Goal: Task Accomplishment & Management: Manage account settings

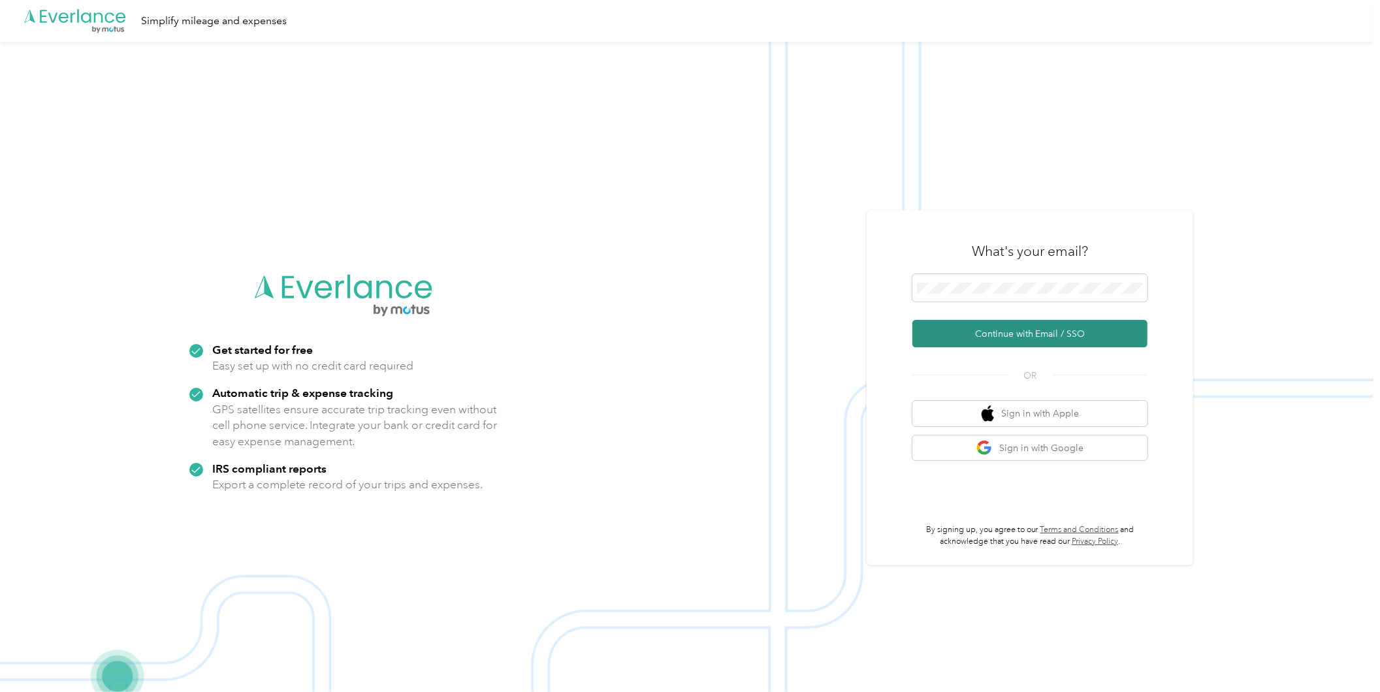
click at [1004, 334] on button "Continue with Email / SSO" at bounding box center [1029, 333] width 235 height 27
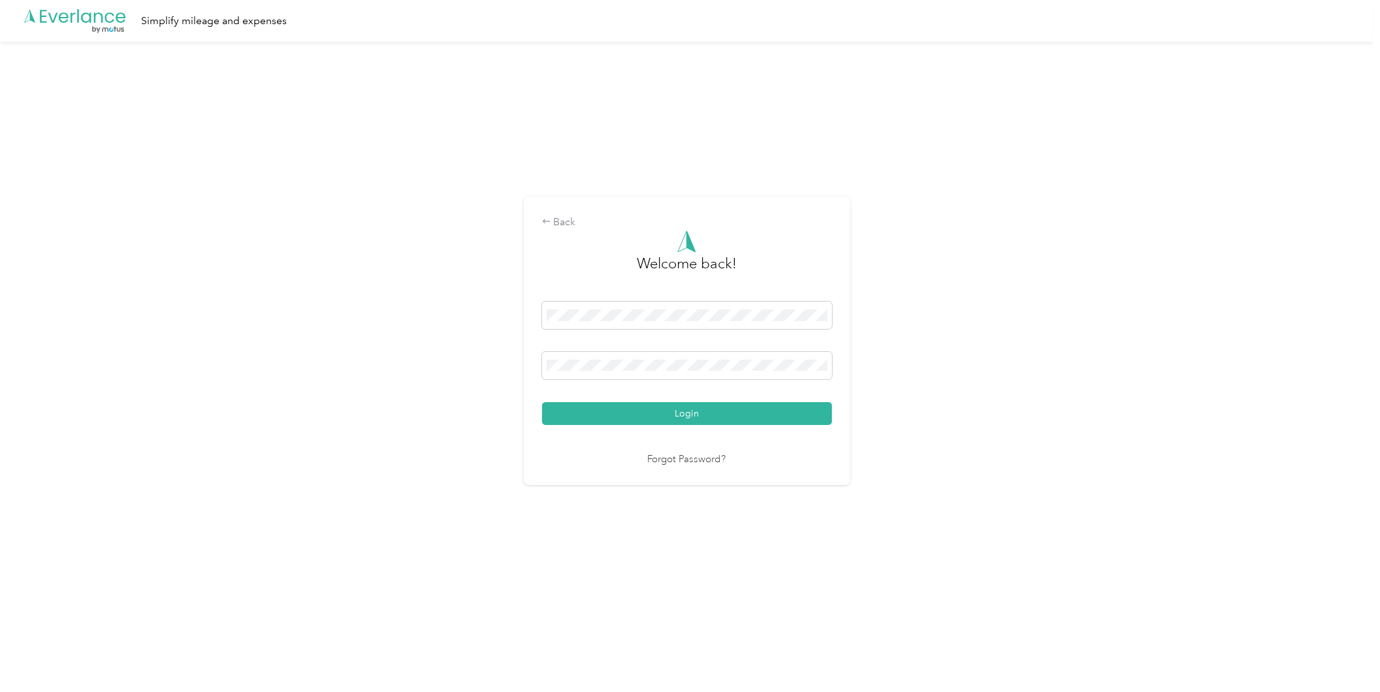
click at [681, 408] on button "Login" at bounding box center [687, 413] width 290 height 23
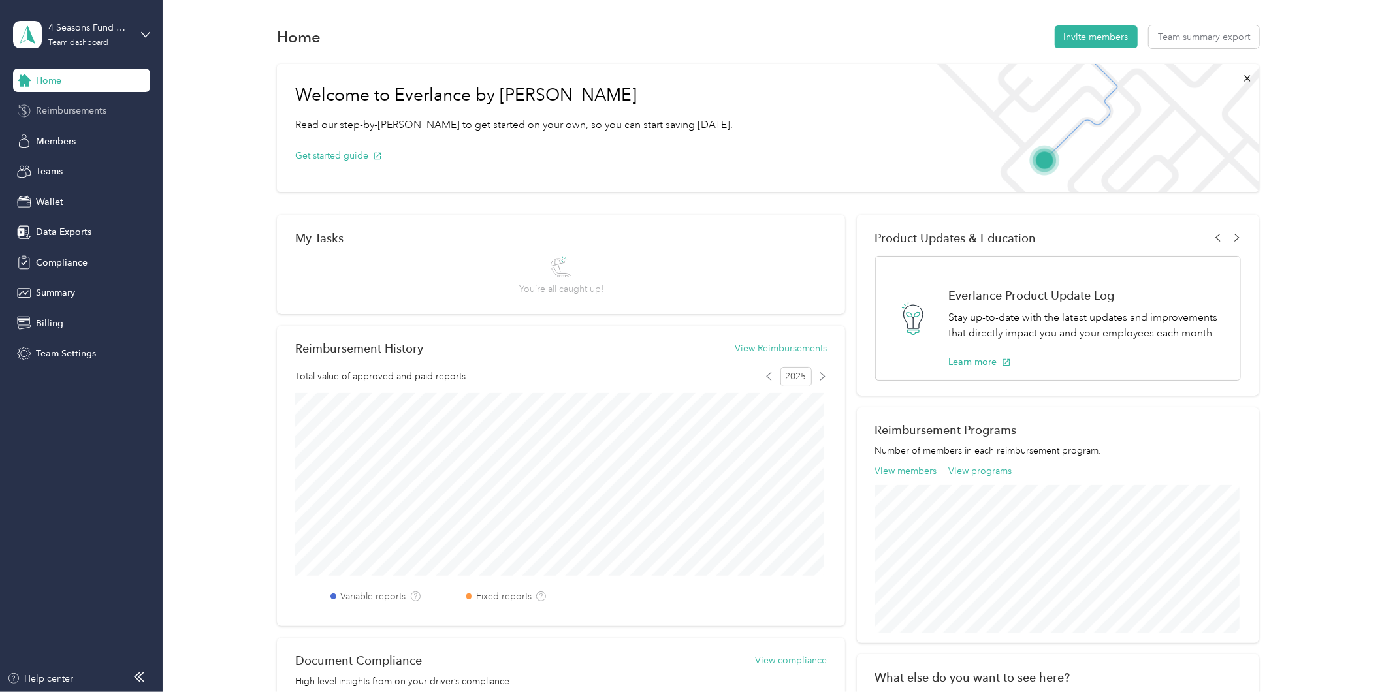
click at [64, 111] on span "Reimbursements" at bounding box center [71, 111] width 71 height 14
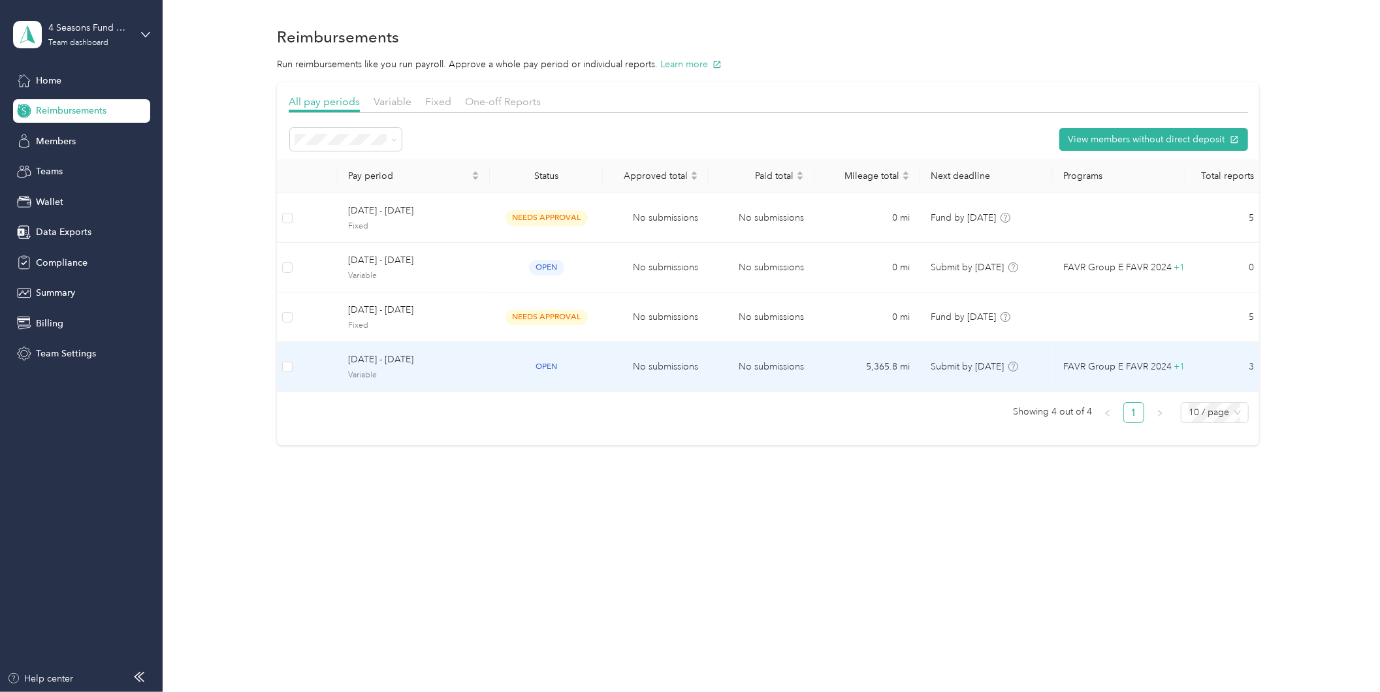
click at [456, 367] on span "[DATE] - [DATE]" at bounding box center [413, 360] width 131 height 14
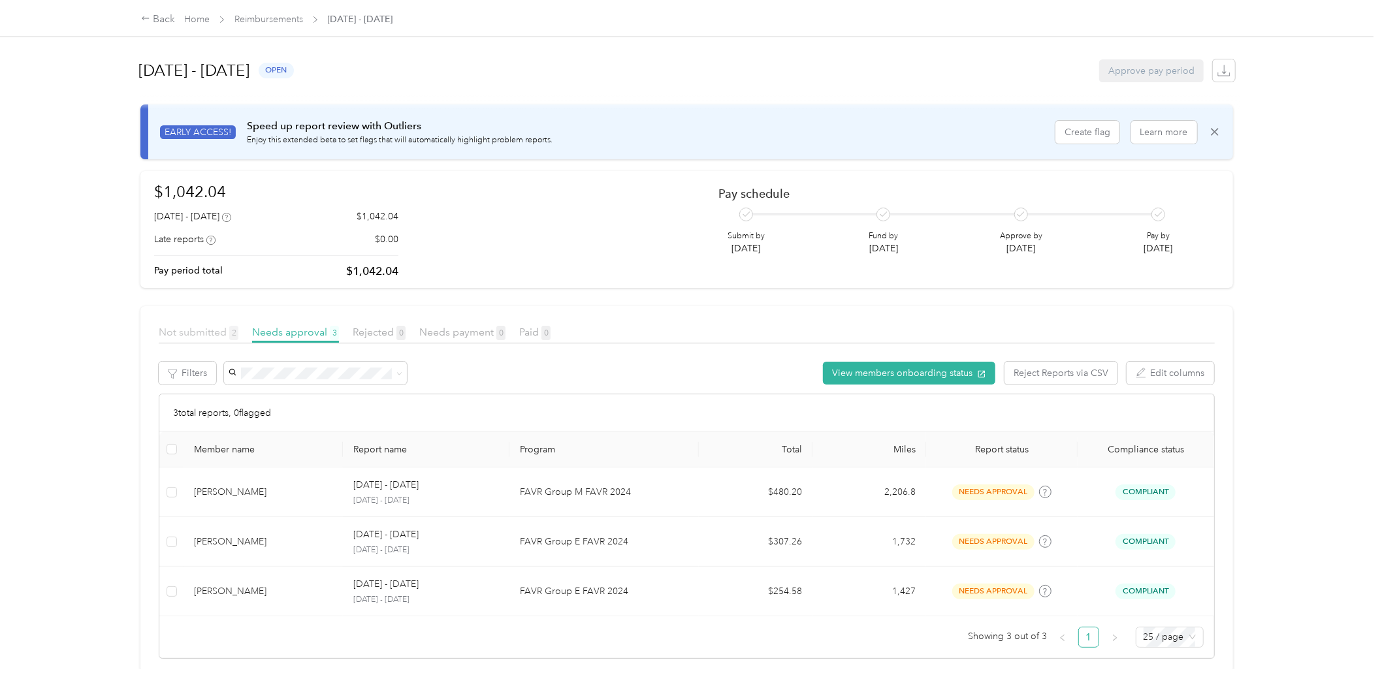
click at [182, 329] on span "Not submitted 2" at bounding box center [199, 332] width 80 height 12
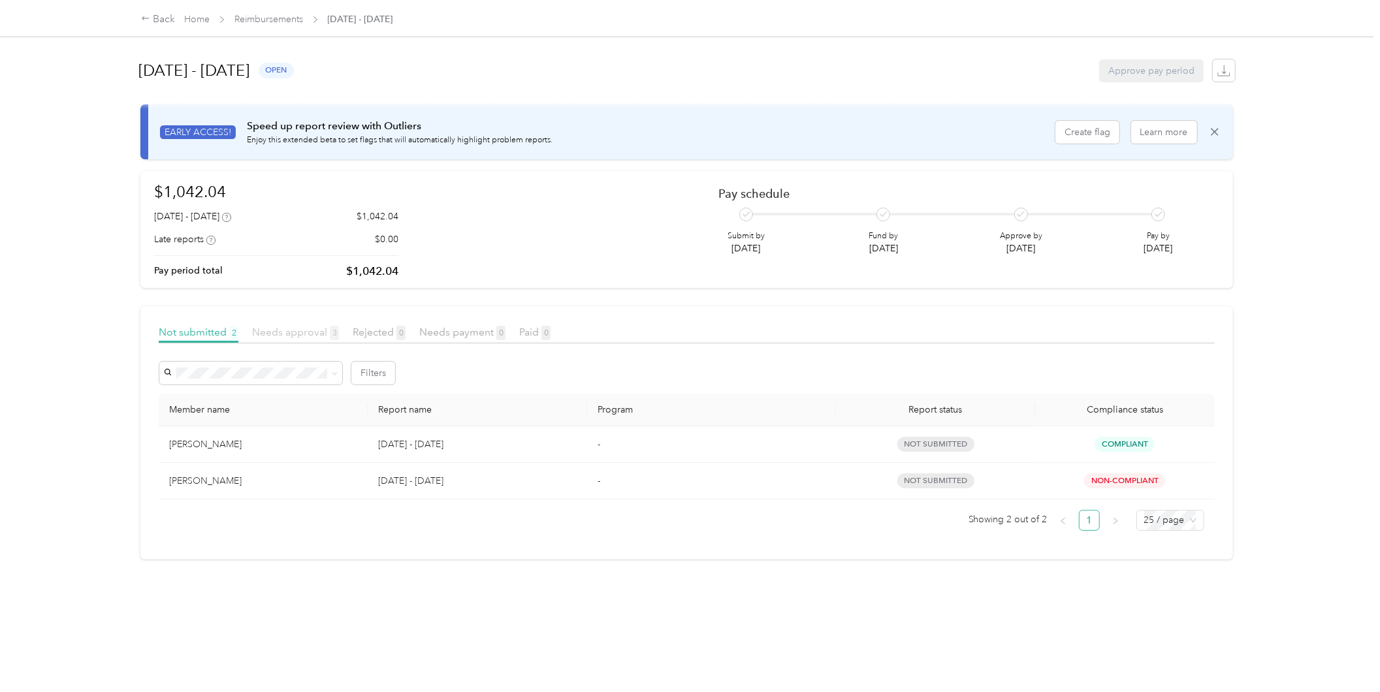
click at [283, 331] on span "Needs approval 3" at bounding box center [295, 332] width 87 height 12
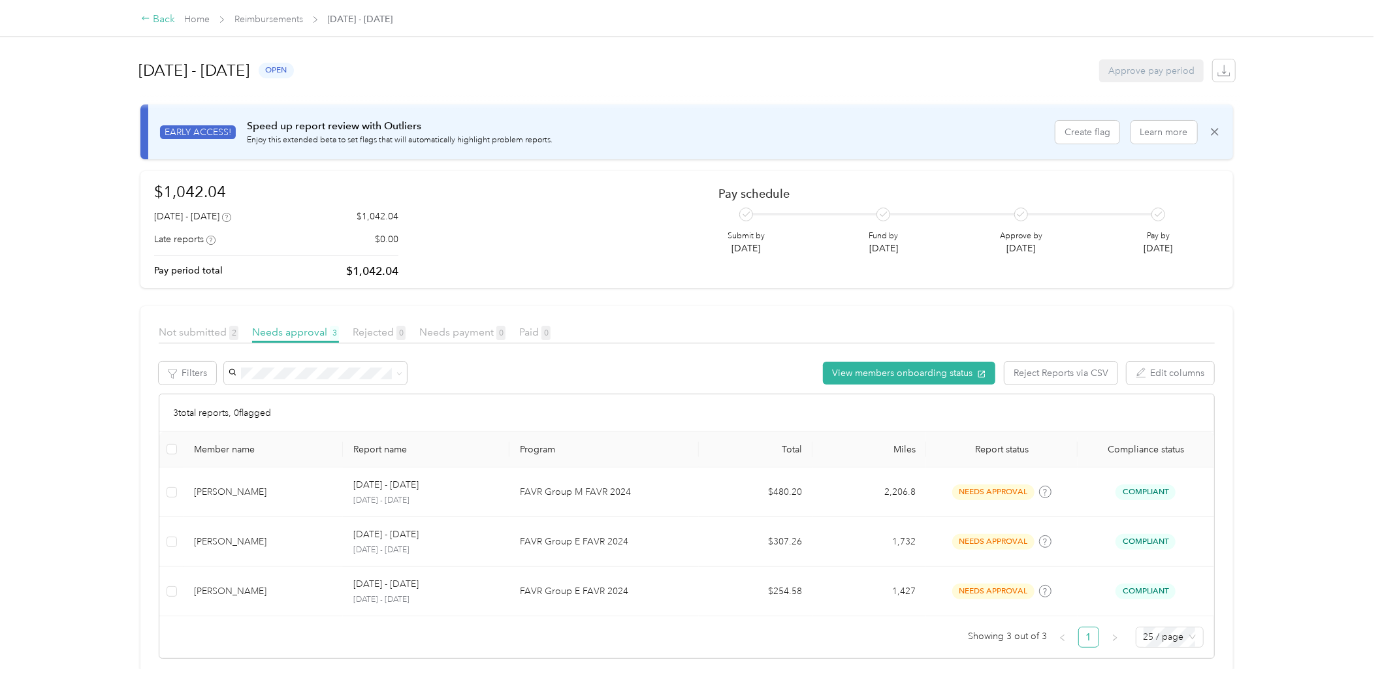
click at [165, 18] on div "Back" at bounding box center [158, 20] width 34 height 16
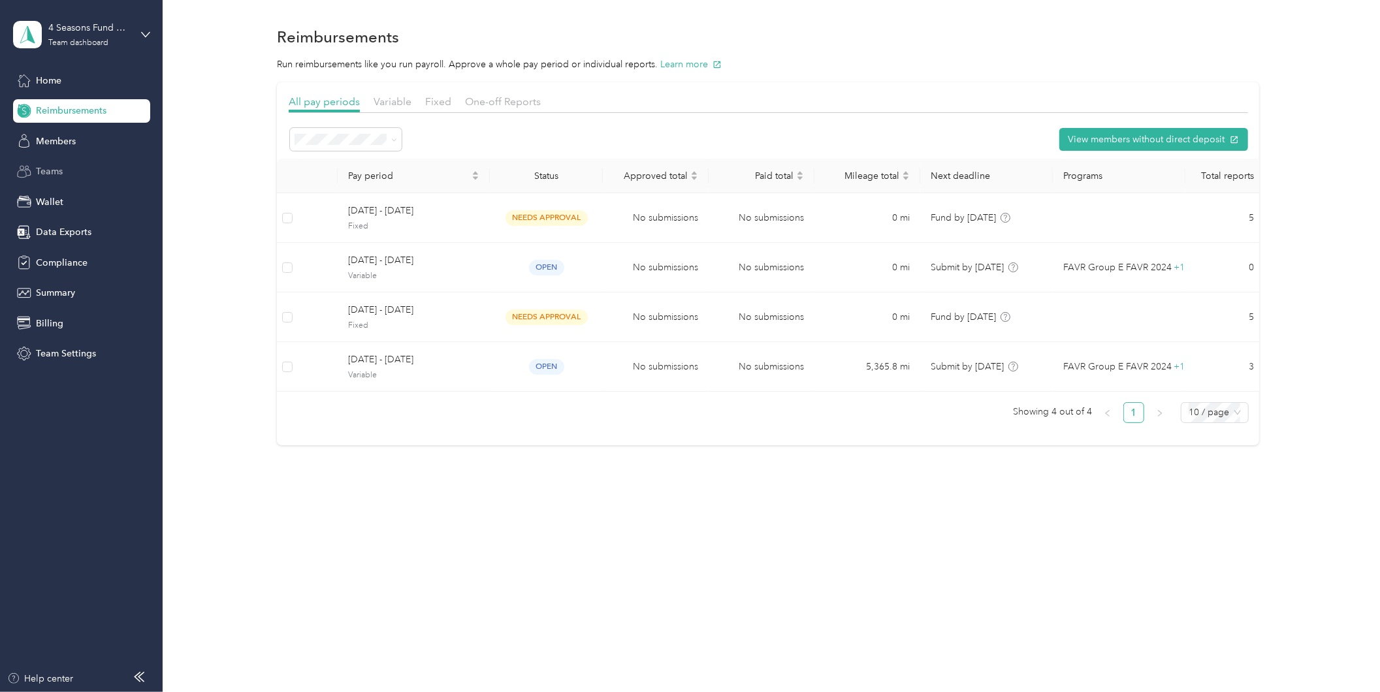
click at [54, 165] on span "Teams" at bounding box center [49, 172] width 27 height 14
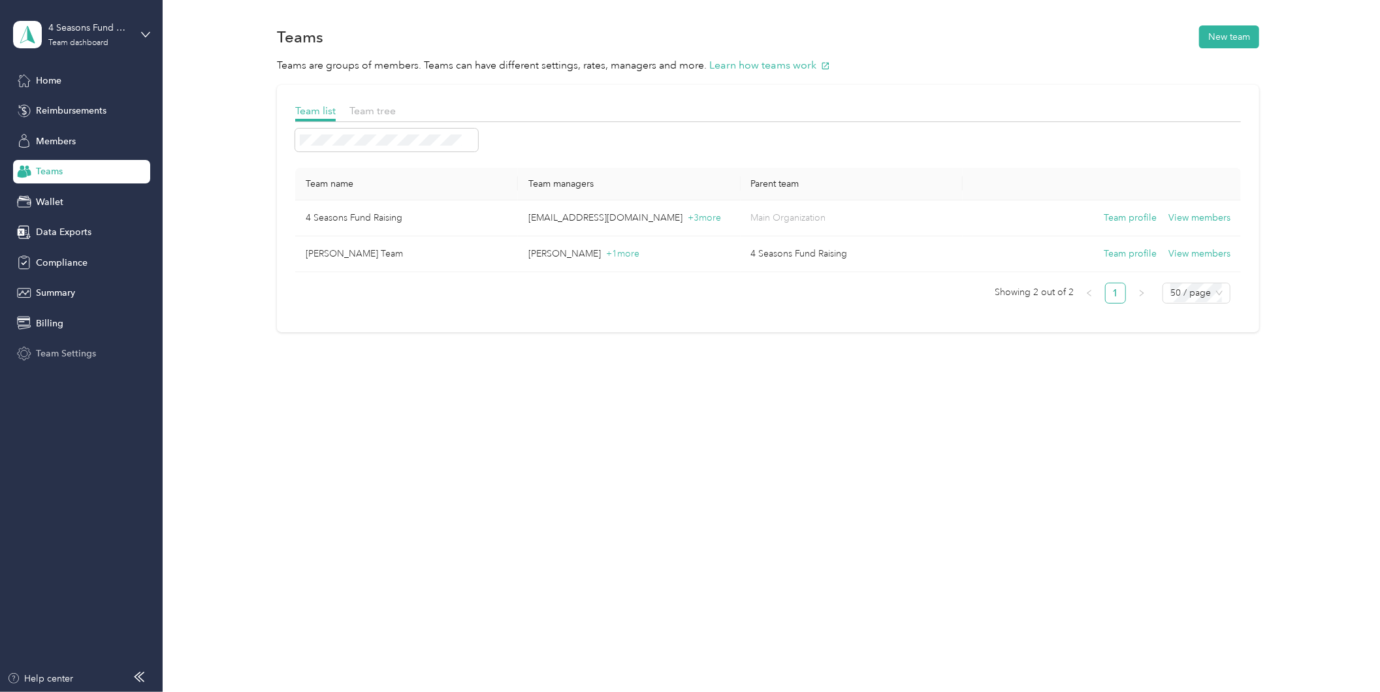
click at [59, 345] on div "Team Settings" at bounding box center [81, 354] width 137 height 24
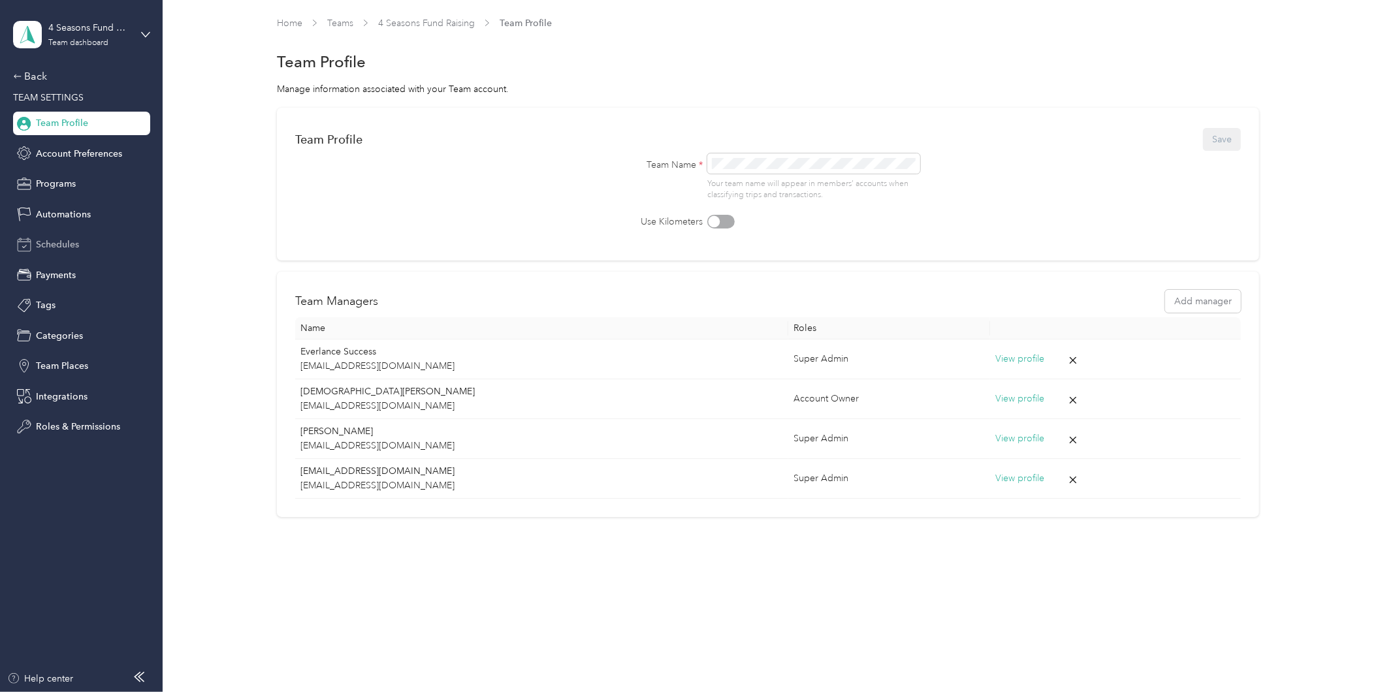
click at [64, 236] on div "Schedules" at bounding box center [81, 245] width 137 height 24
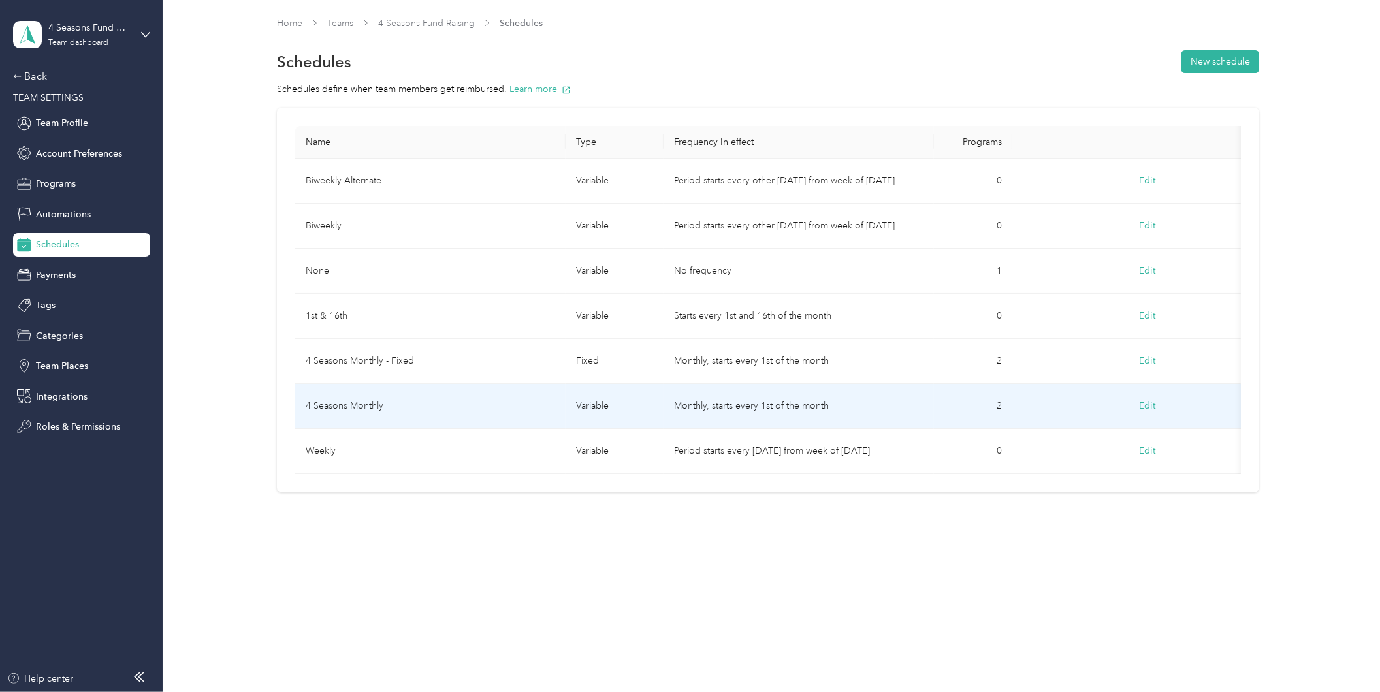
click at [396, 408] on td "4 Seasons Monthly" at bounding box center [430, 406] width 270 height 45
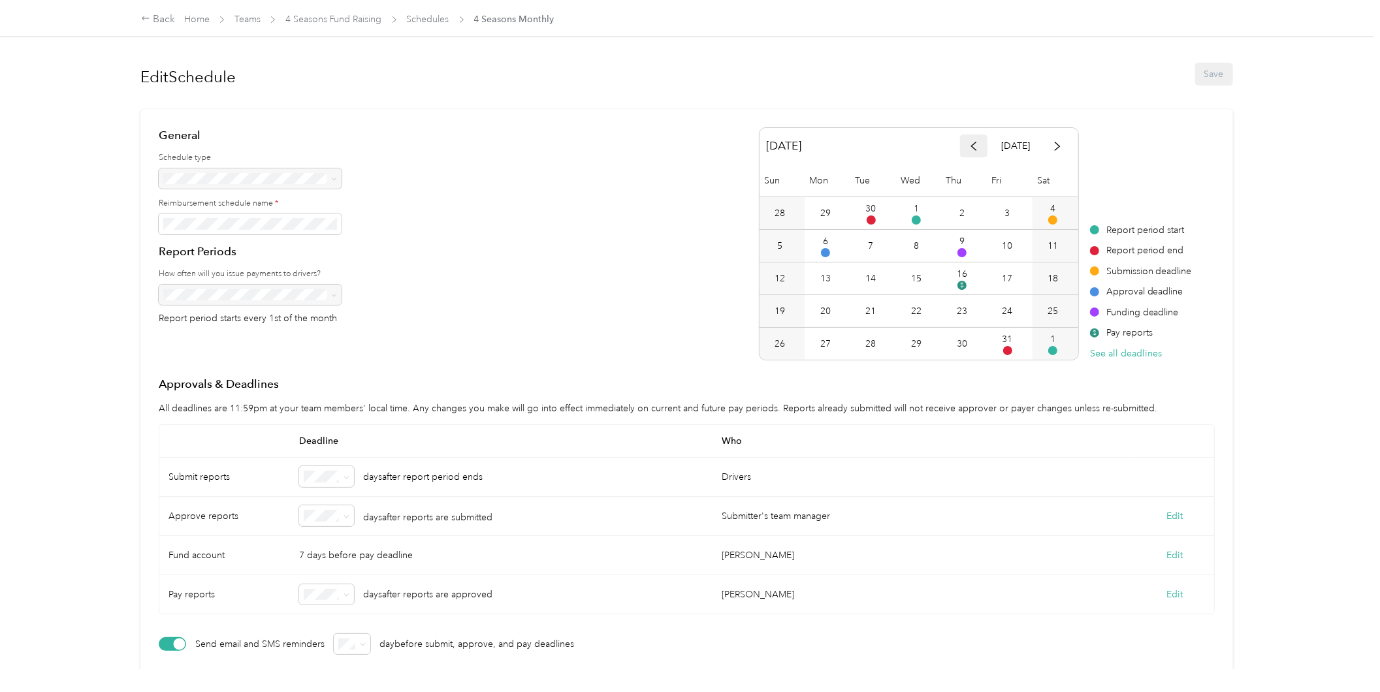
click at [973, 144] on icon "button" at bounding box center [974, 146] width 5 height 8
click at [1053, 144] on icon "button" at bounding box center [1057, 146] width 9 height 9
click at [973, 147] on icon "button" at bounding box center [973, 146] width 9 height 9
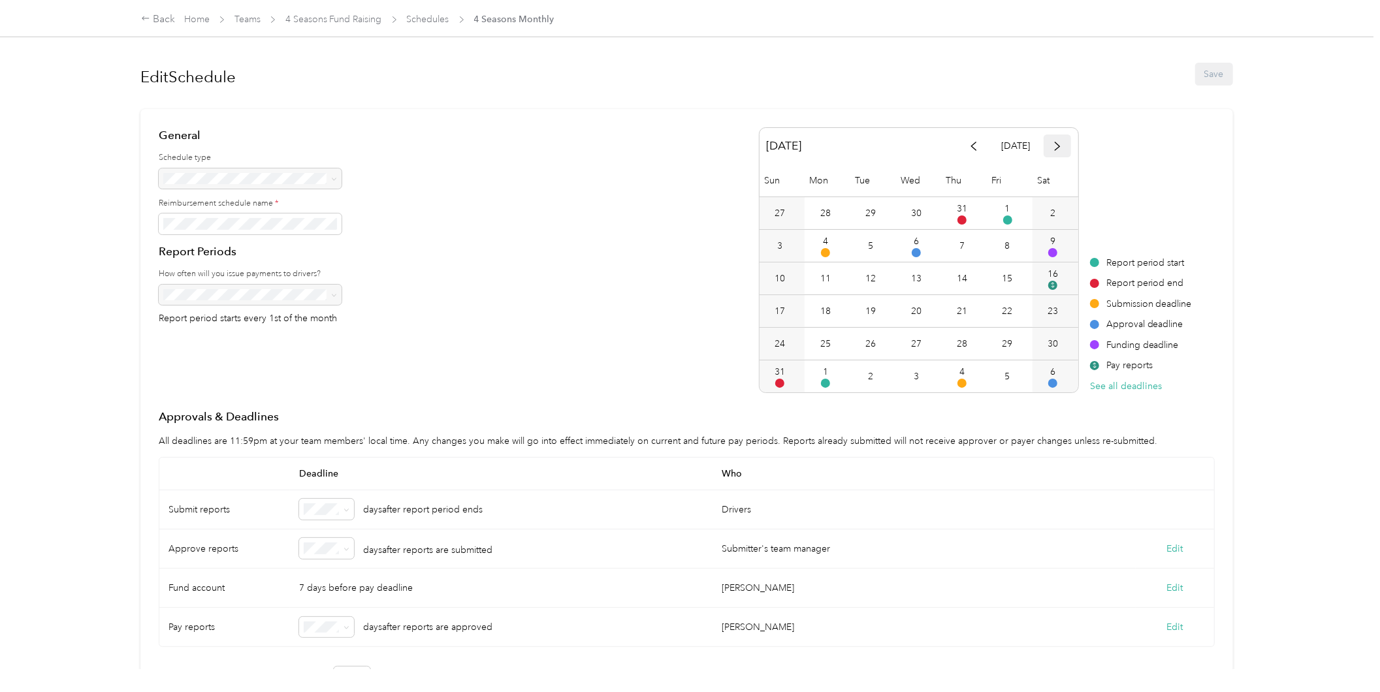
click at [1053, 147] on icon "button" at bounding box center [1057, 146] width 9 height 9
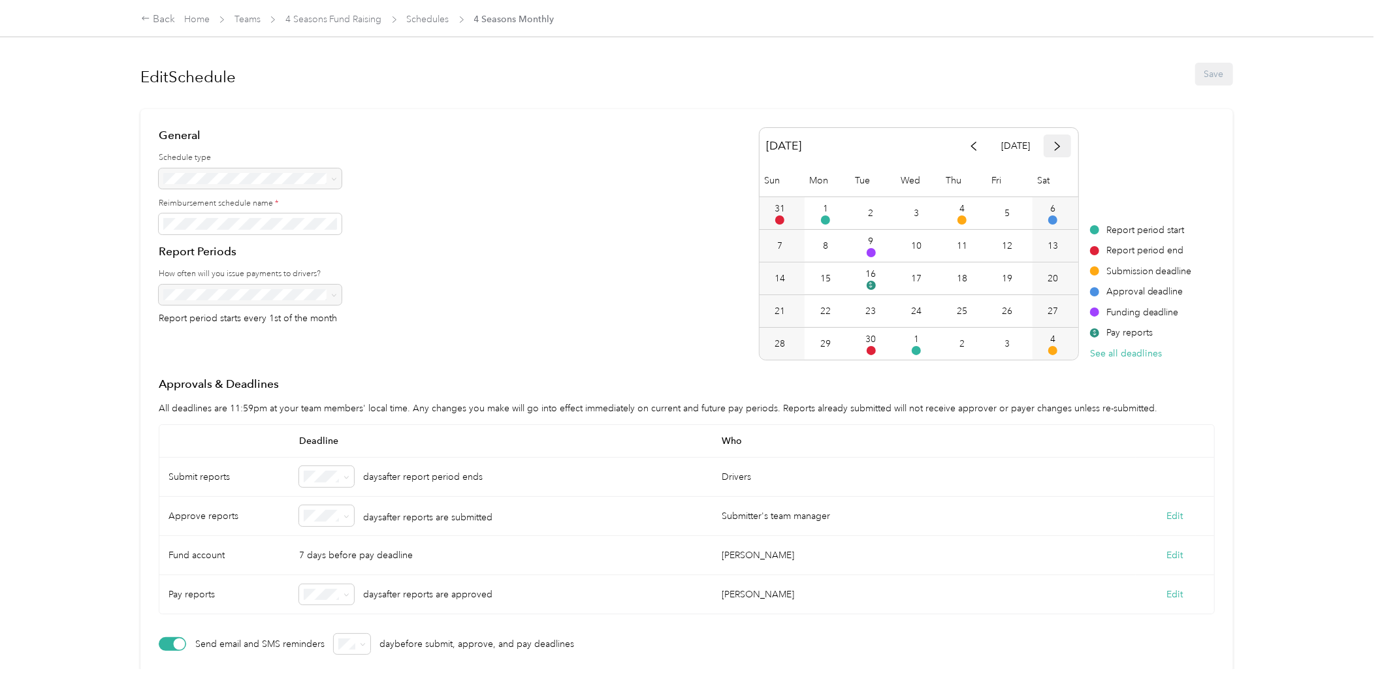
click at [1053, 147] on icon "button" at bounding box center [1057, 146] width 9 height 9
click at [432, 22] on link "Schedules" at bounding box center [428, 19] width 42 height 11
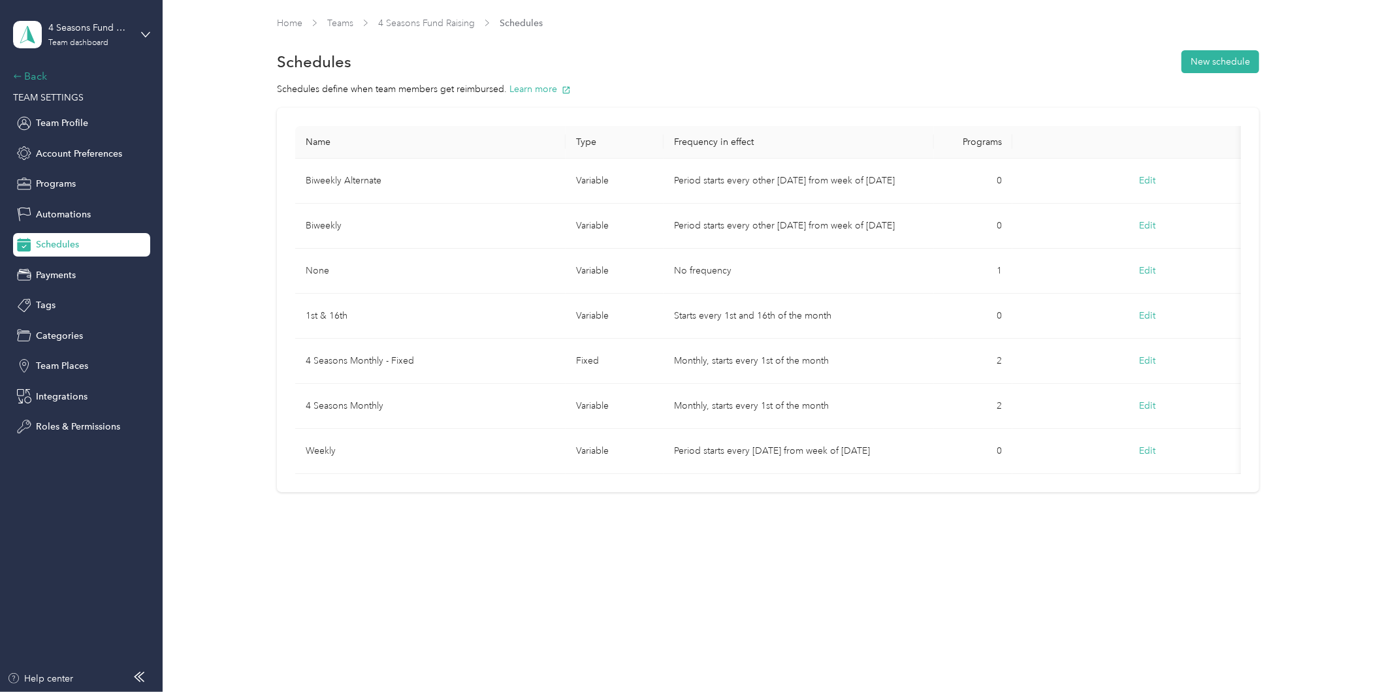
click at [34, 74] on div "Back" at bounding box center [78, 77] width 131 height 16
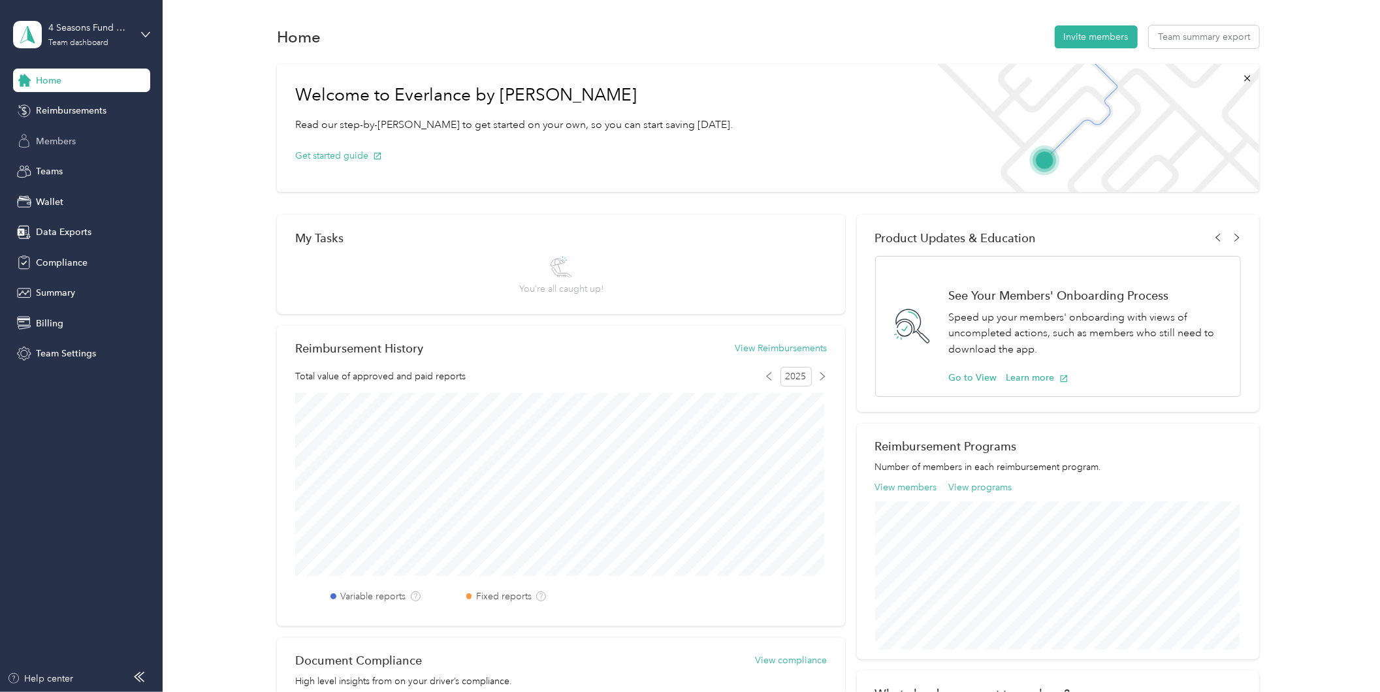
click at [63, 139] on span "Members" at bounding box center [56, 142] width 40 height 14
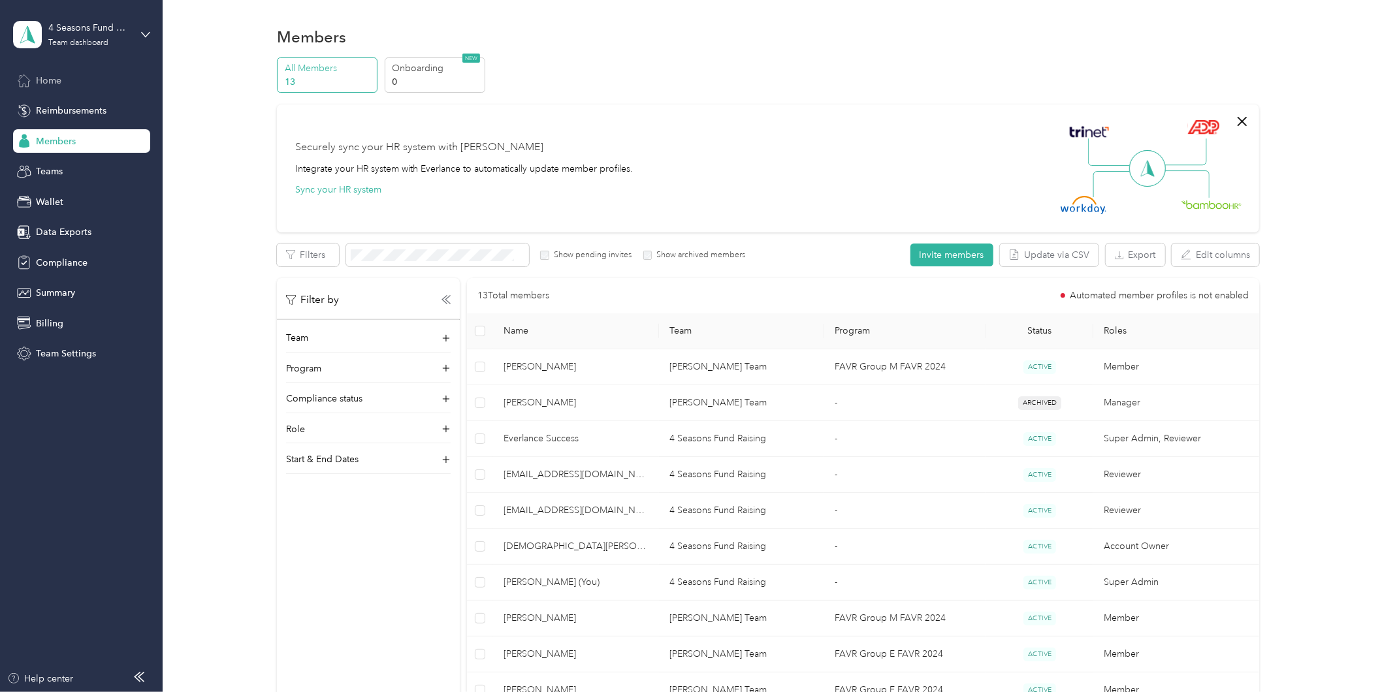
click at [50, 76] on span "Home" at bounding box center [48, 81] width 25 height 14
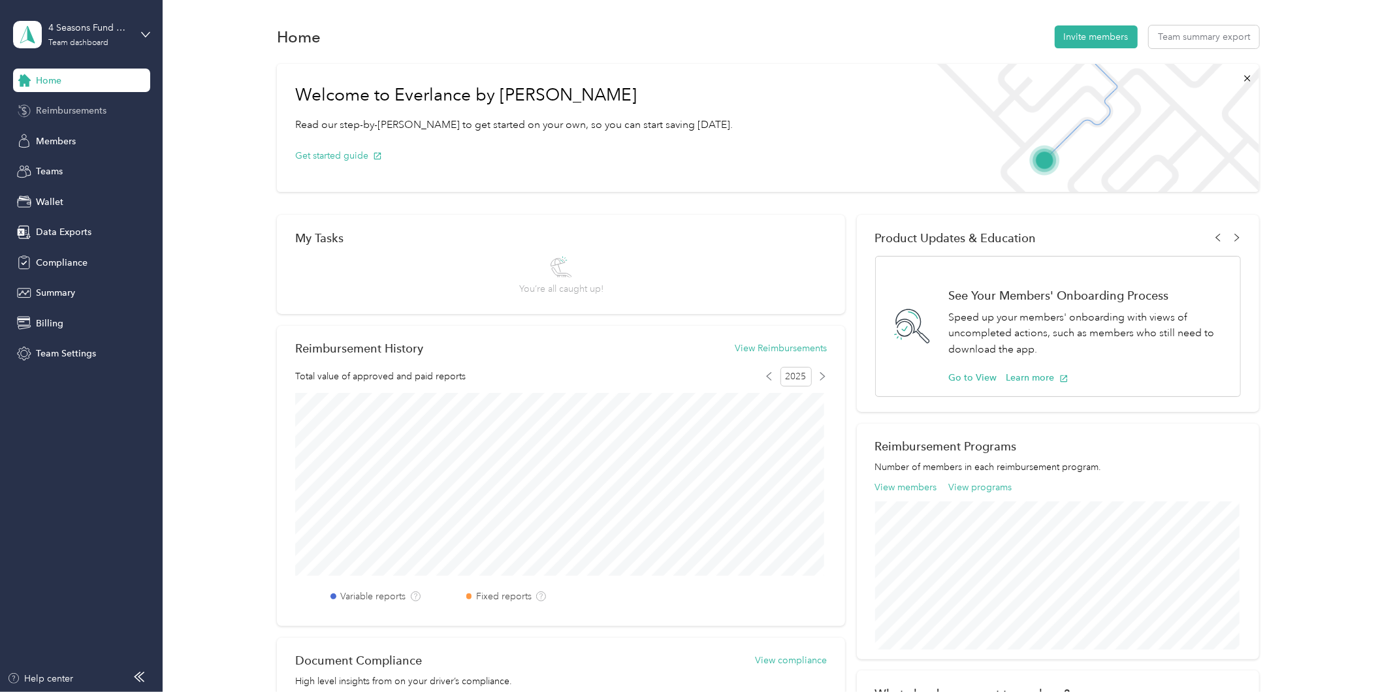
click at [70, 105] on span "Reimbursements" at bounding box center [71, 111] width 71 height 14
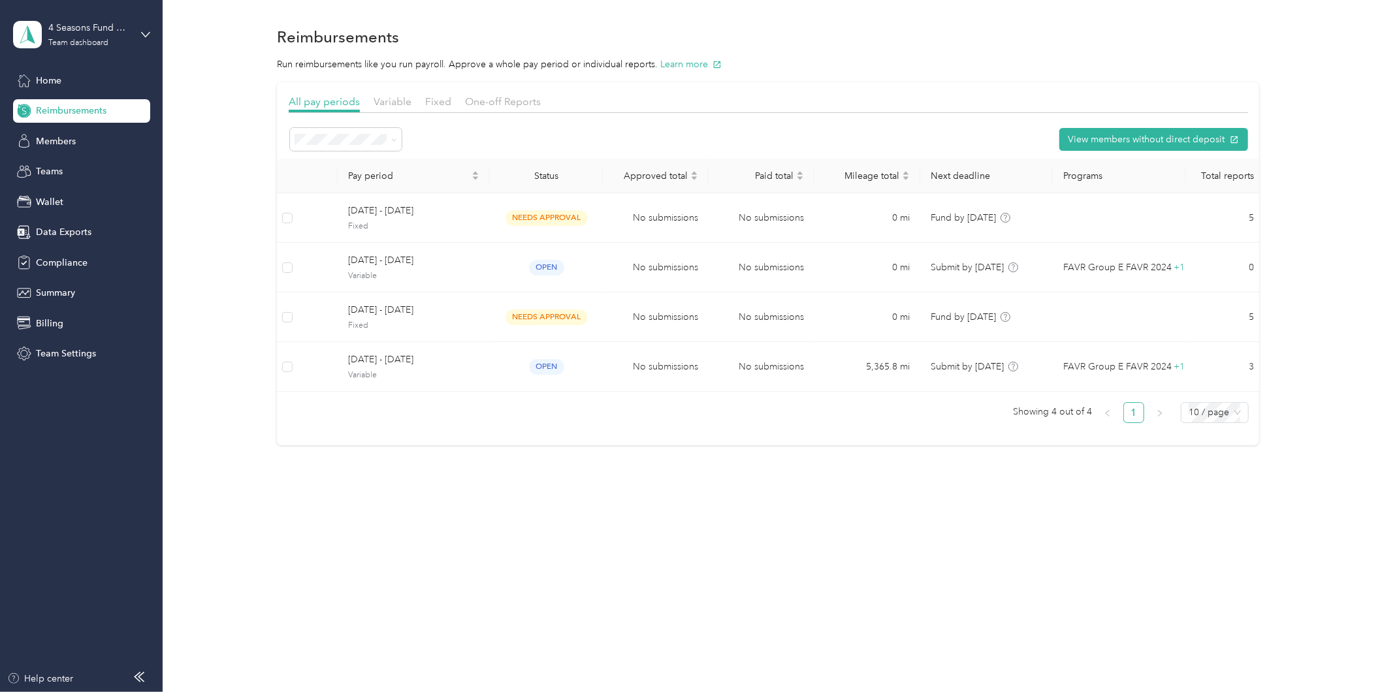
click at [133, 29] on div "4 Seasons Fund Raising Team dashboard" at bounding box center [81, 35] width 137 height 46
click at [73, 164] on div "Log out" at bounding box center [49, 166] width 50 height 14
